Goal: Information Seeking & Learning: Learn about a topic

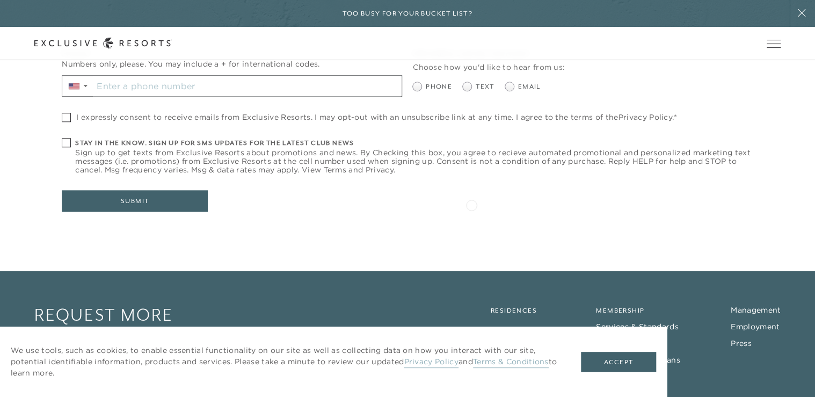
scroll to position [300, 0]
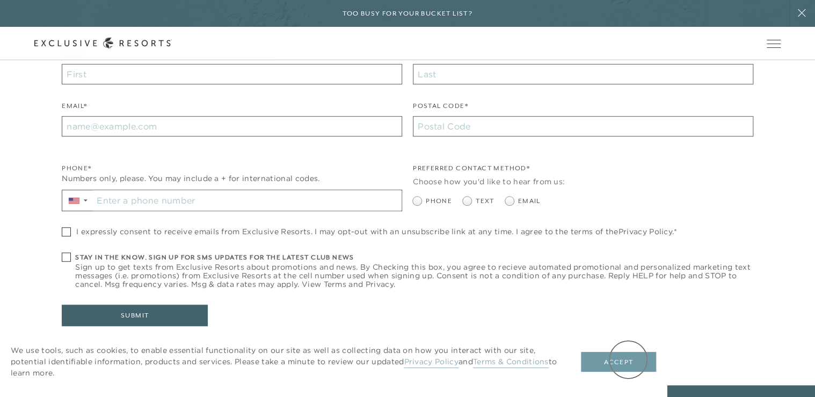
click at [628, 359] on button "Accept" at bounding box center [618, 361] width 75 height 20
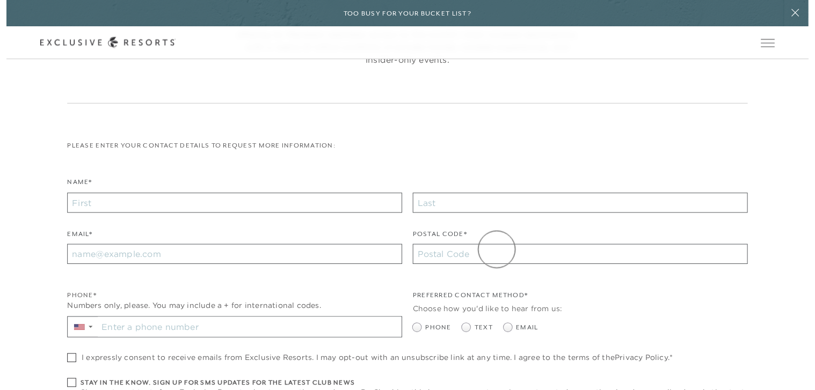
scroll to position [0, 0]
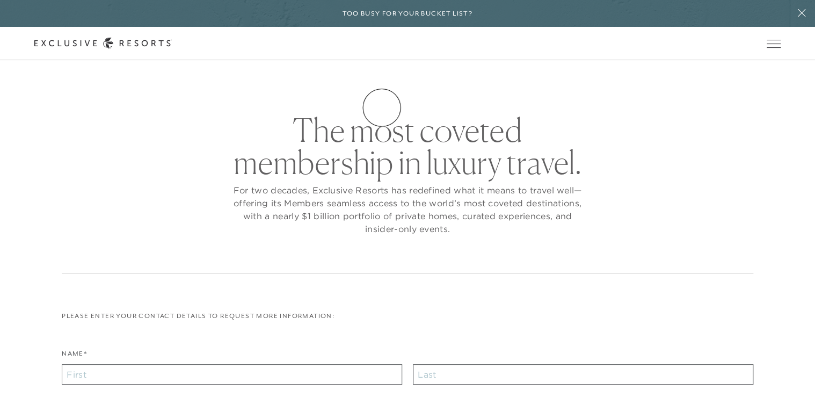
click at [0, 0] on link "How it works" at bounding box center [0, 0] width 0 height 0
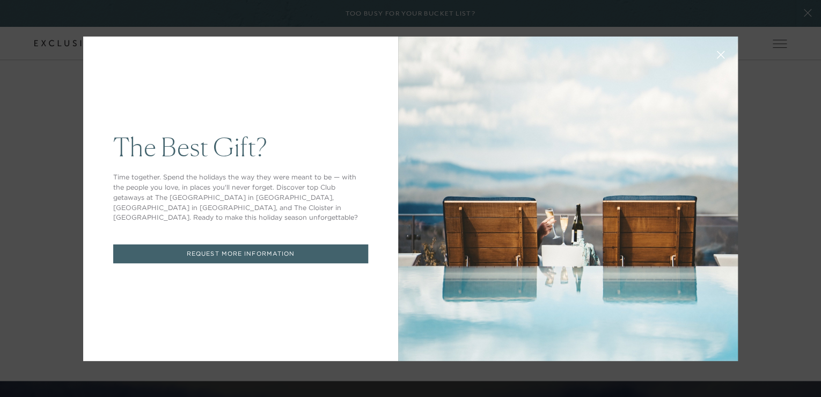
drag, startPoint x: 717, startPoint y: 55, endPoint x: 711, endPoint y: 56, distance: 6.5
click at [717, 55] on icon at bounding box center [721, 54] width 8 height 8
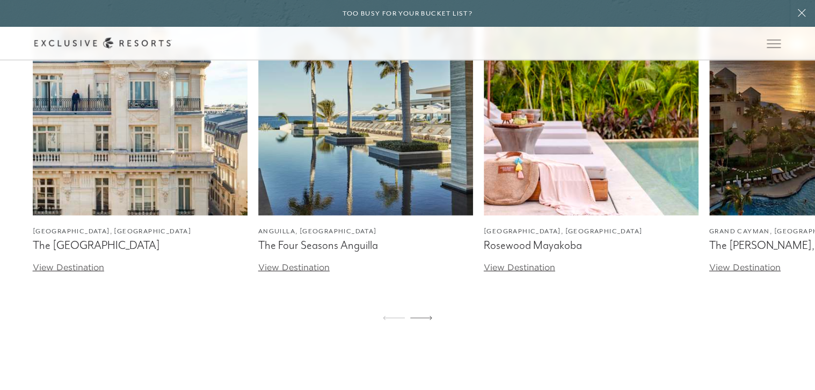
scroll to position [3262, 0]
click at [429, 320] on icon at bounding box center [421, 318] width 22 height 4
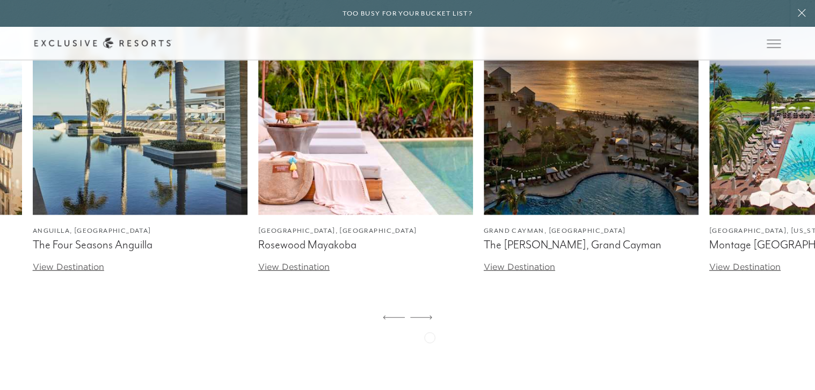
click at [429, 320] on icon at bounding box center [421, 318] width 22 height 4
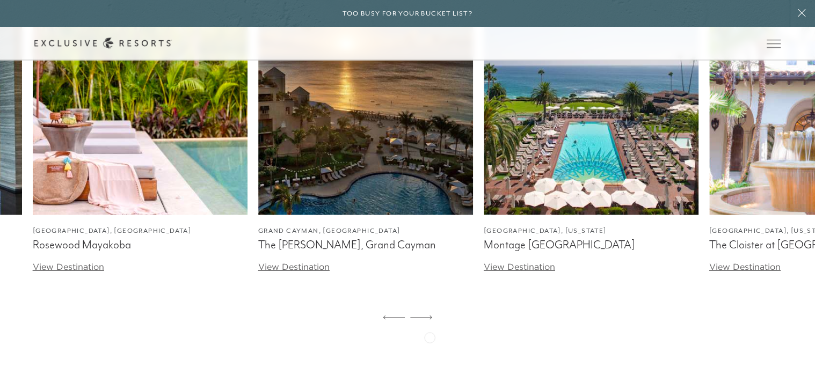
click at [429, 320] on icon at bounding box center [421, 318] width 22 height 4
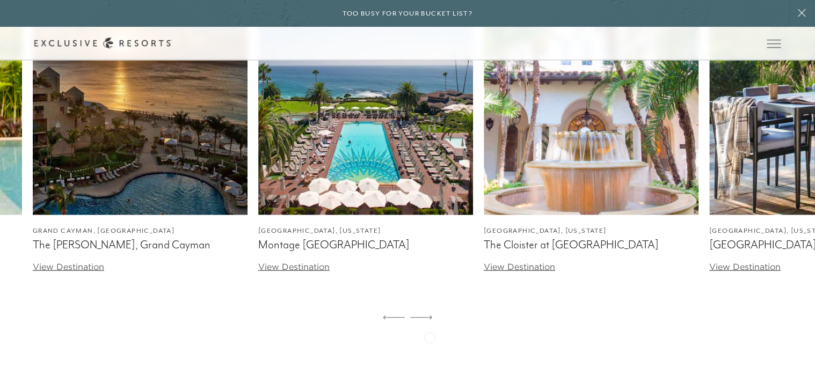
click at [429, 320] on icon at bounding box center [421, 318] width 22 height 4
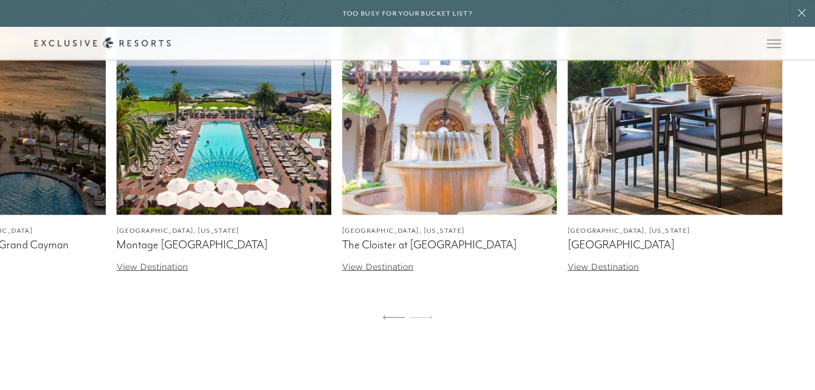
click at [429, 320] on icon at bounding box center [421, 318] width 22 height 4
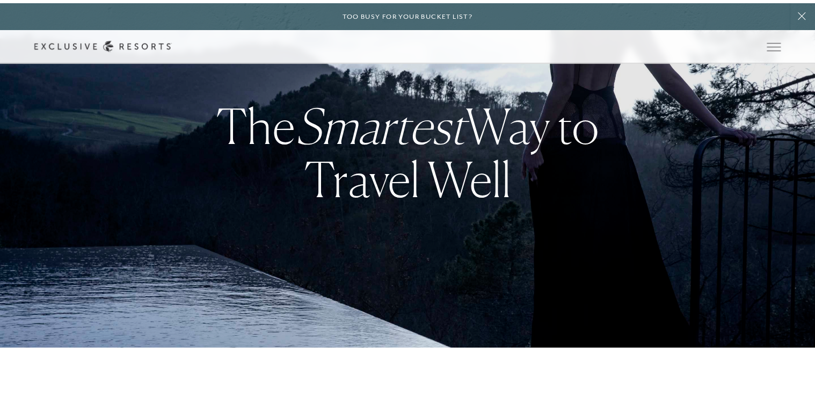
scroll to position [0, 0]
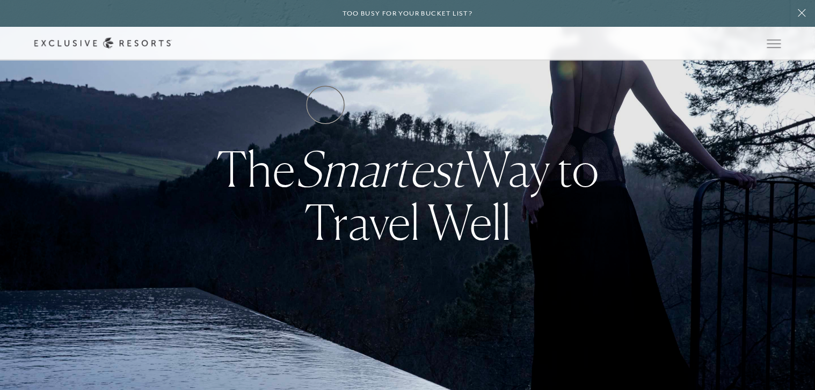
click at [0, 0] on link "Residence Collection" at bounding box center [0, 0] width 0 height 0
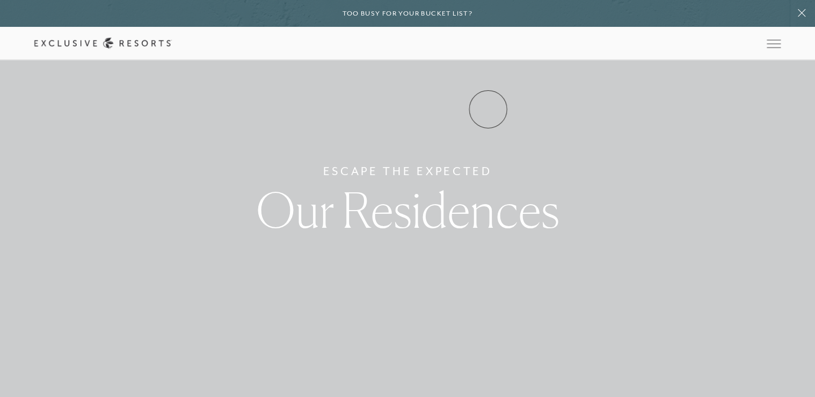
click at [0, 0] on link "Experience Collection" at bounding box center [0, 0] width 0 height 0
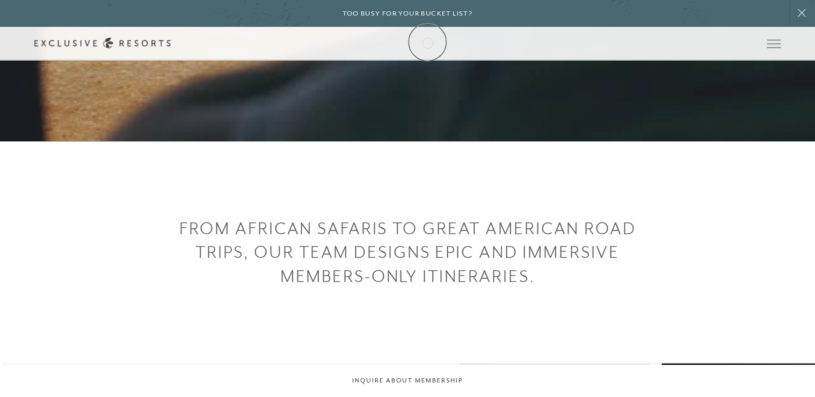
scroll to position [258, 0]
